Goal: Information Seeking & Learning: Understand process/instructions

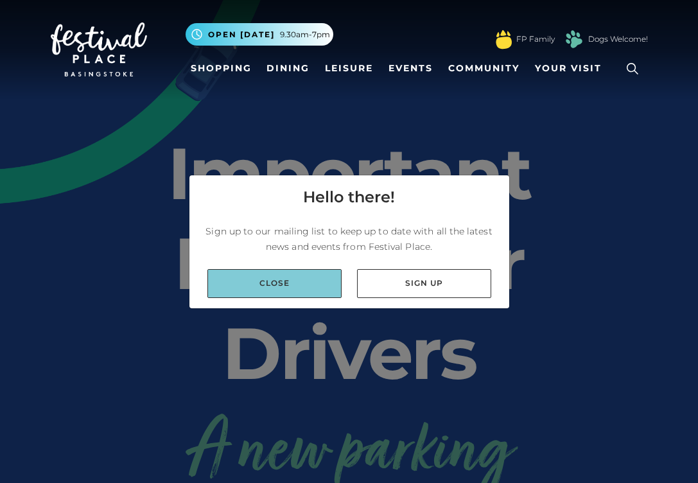
click at [295, 290] on link "Close" at bounding box center [274, 283] width 134 height 29
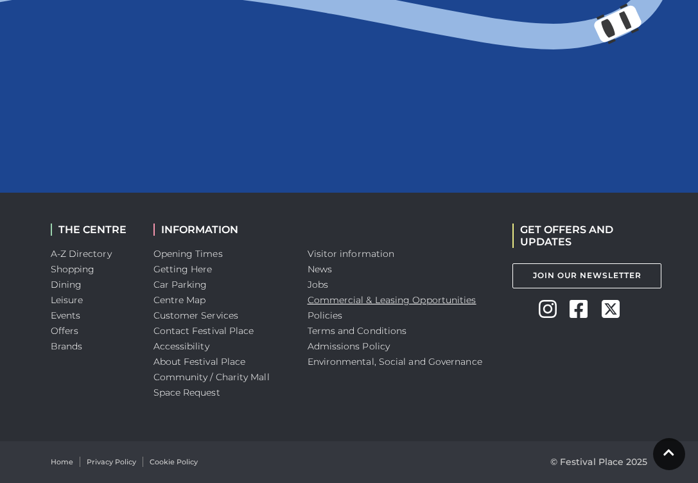
scroll to position [1789, 0]
click at [191, 275] on link "Getting Here" at bounding box center [182, 269] width 59 height 12
click at [216, 336] on link "Contact Festival Place" at bounding box center [203, 331] width 101 height 12
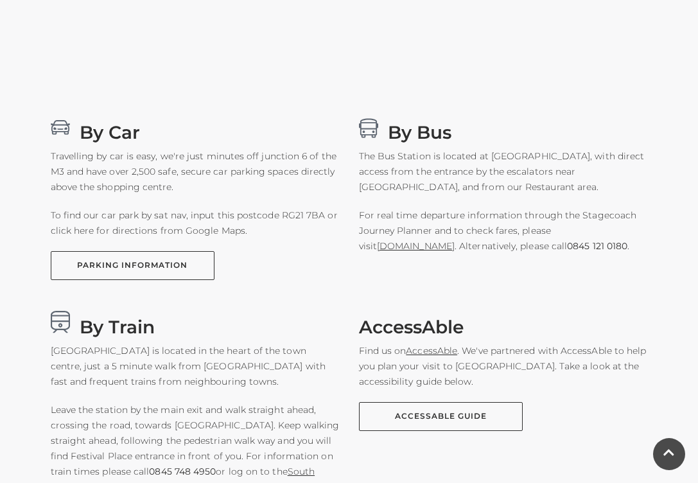
scroll to position [727, 0]
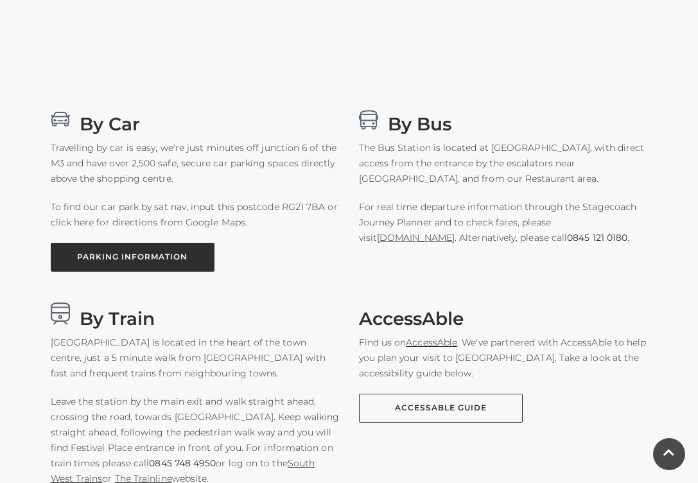
click at [153, 253] on link "PARKING INFORMATION" at bounding box center [133, 257] width 164 height 29
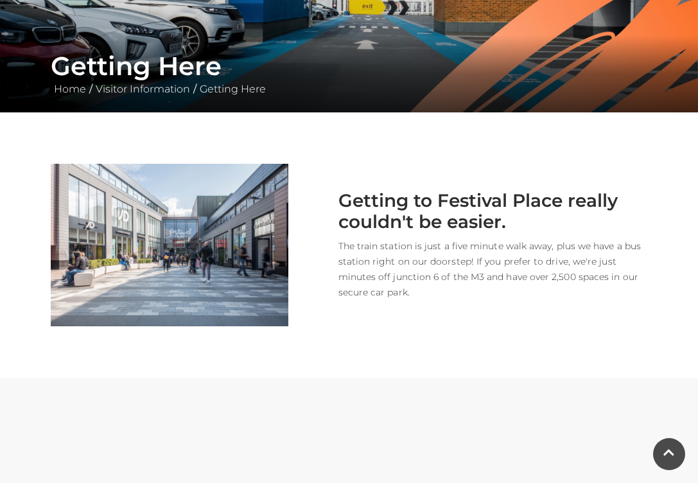
scroll to position [210, 0]
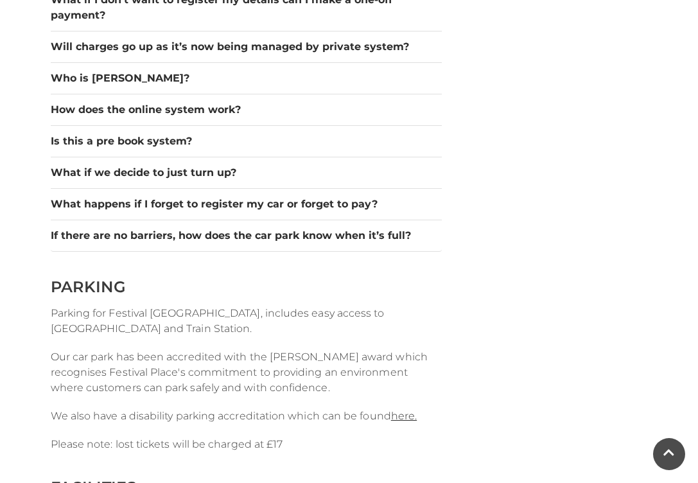
scroll to position [1280, 0]
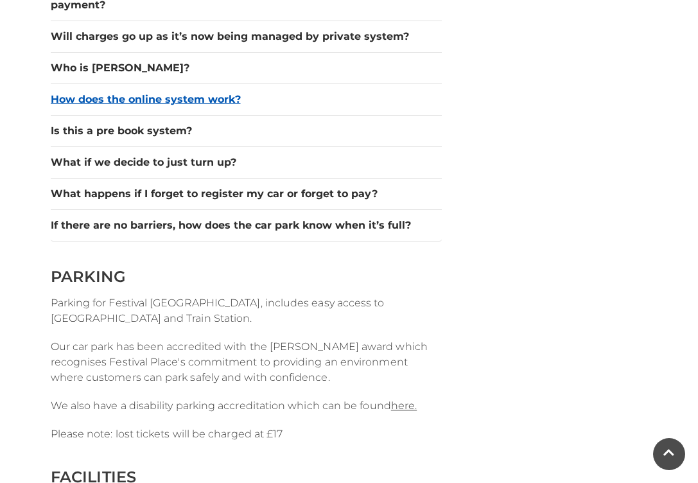
click at [144, 103] on button "How does the online system work?" at bounding box center [247, 99] width 392 height 15
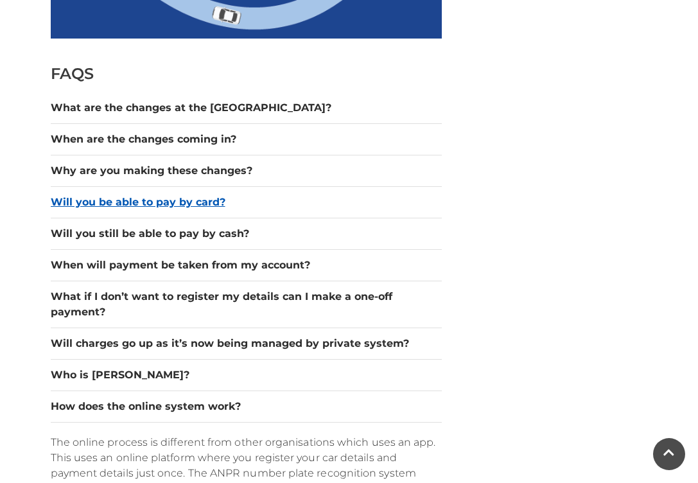
scroll to position [969, 0]
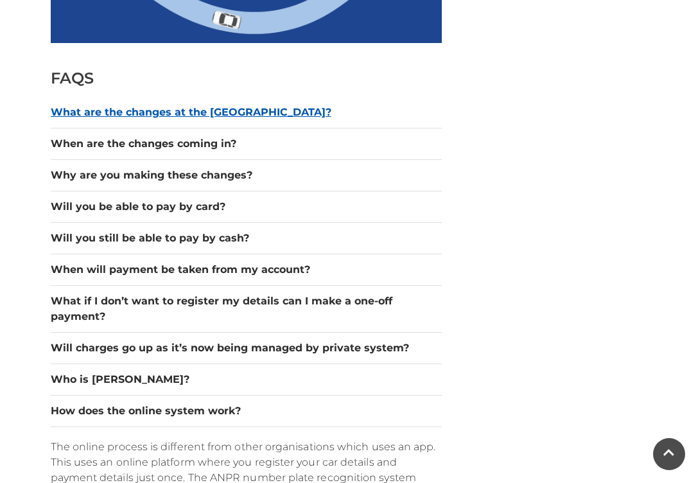
click at [152, 114] on button "What are the changes at the car park?" at bounding box center [247, 112] width 392 height 15
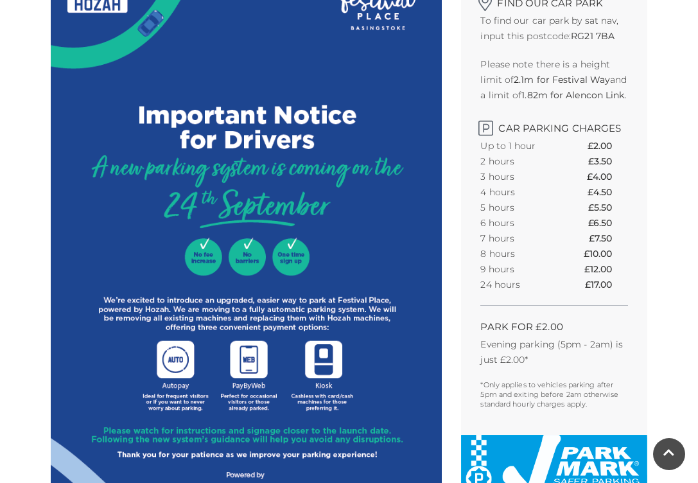
scroll to position [432, 0]
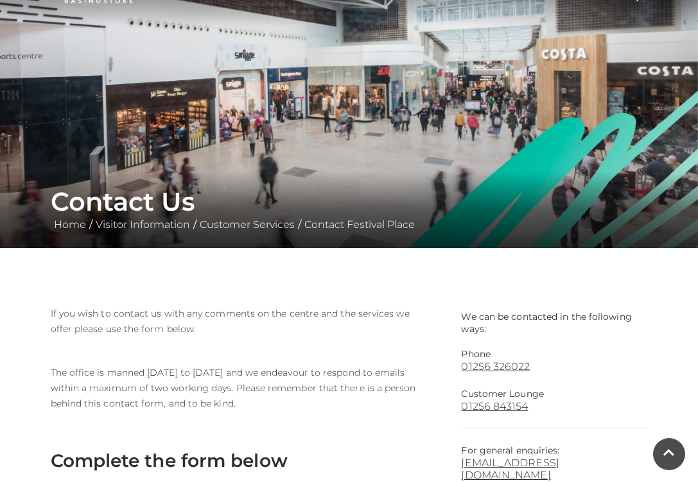
scroll to position [73, 0]
